Goal: Task Accomplishment & Management: Use online tool/utility

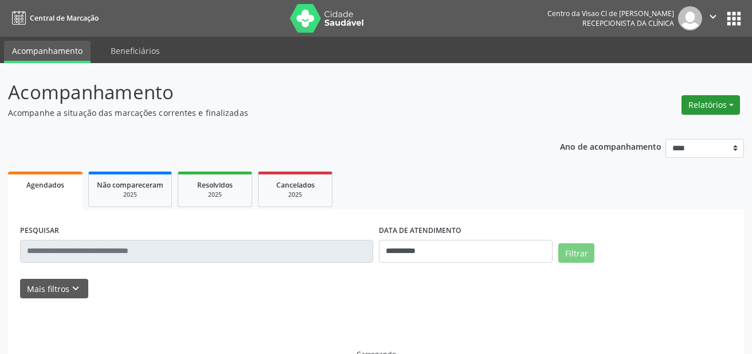
click at [707, 107] on button "Relatórios" at bounding box center [711, 104] width 58 height 19
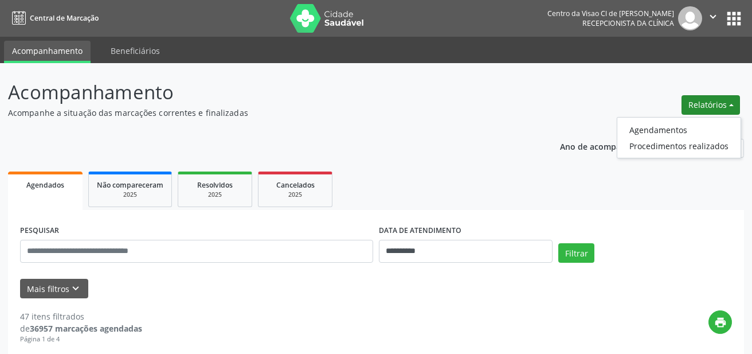
click at [706, 107] on button "Relatórios" at bounding box center [711, 104] width 58 height 19
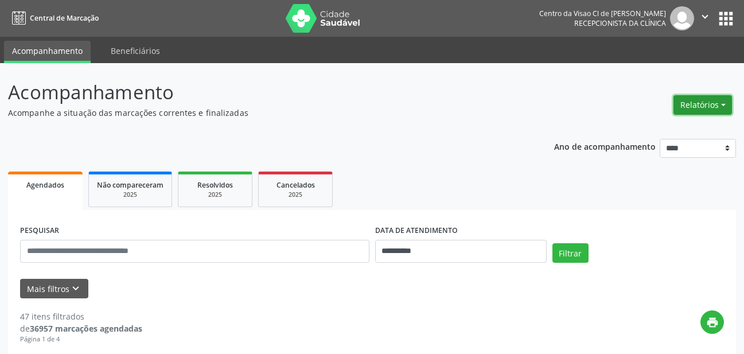
click at [698, 107] on button "Relatórios" at bounding box center [702, 104] width 58 height 19
click at [645, 125] on link "Agendamentos" at bounding box center [670, 130] width 123 height 16
select select "*"
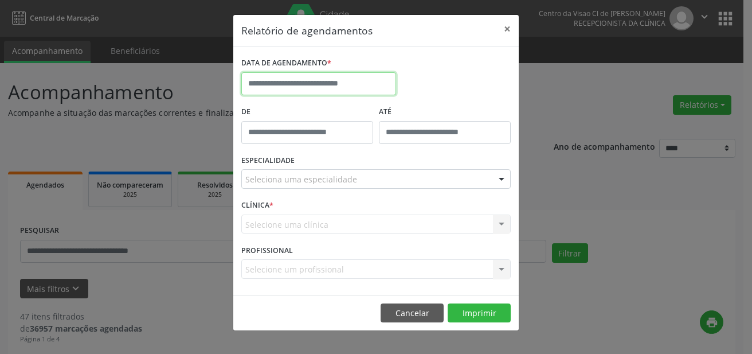
click at [275, 87] on input "text" at bounding box center [318, 83] width 155 height 23
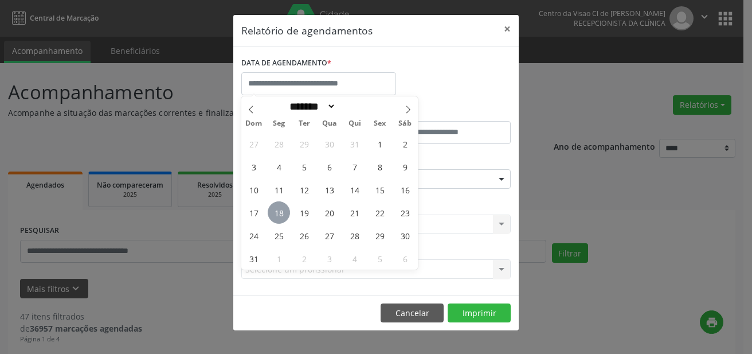
click at [279, 210] on span "18" at bounding box center [279, 212] width 22 height 22
type input "**********"
click at [279, 210] on span "18" at bounding box center [279, 212] width 22 height 22
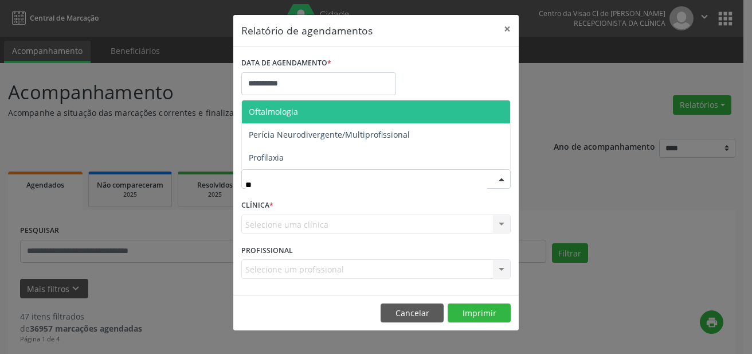
type input "***"
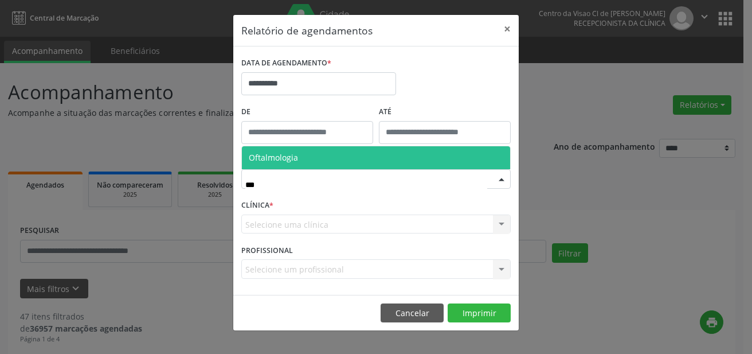
click at [255, 154] on span "Oftalmologia" at bounding box center [273, 157] width 49 height 11
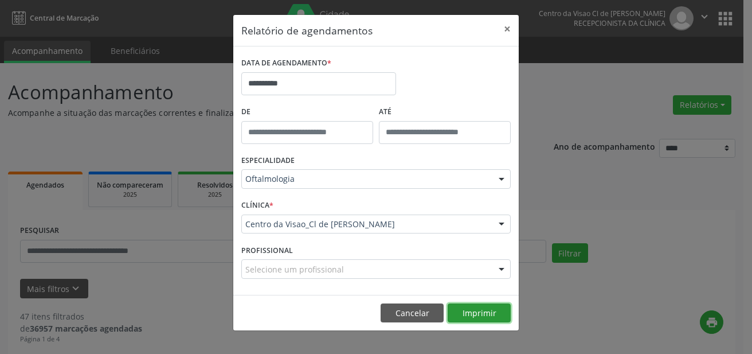
click at [472, 312] on button "Imprimir" at bounding box center [479, 312] width 63 height 19
click at [511, 26] on button "×" at bounding box center [507, 29] width 23 height 28
